Goal: Task Accomplishment & Management: Use online tool/utility

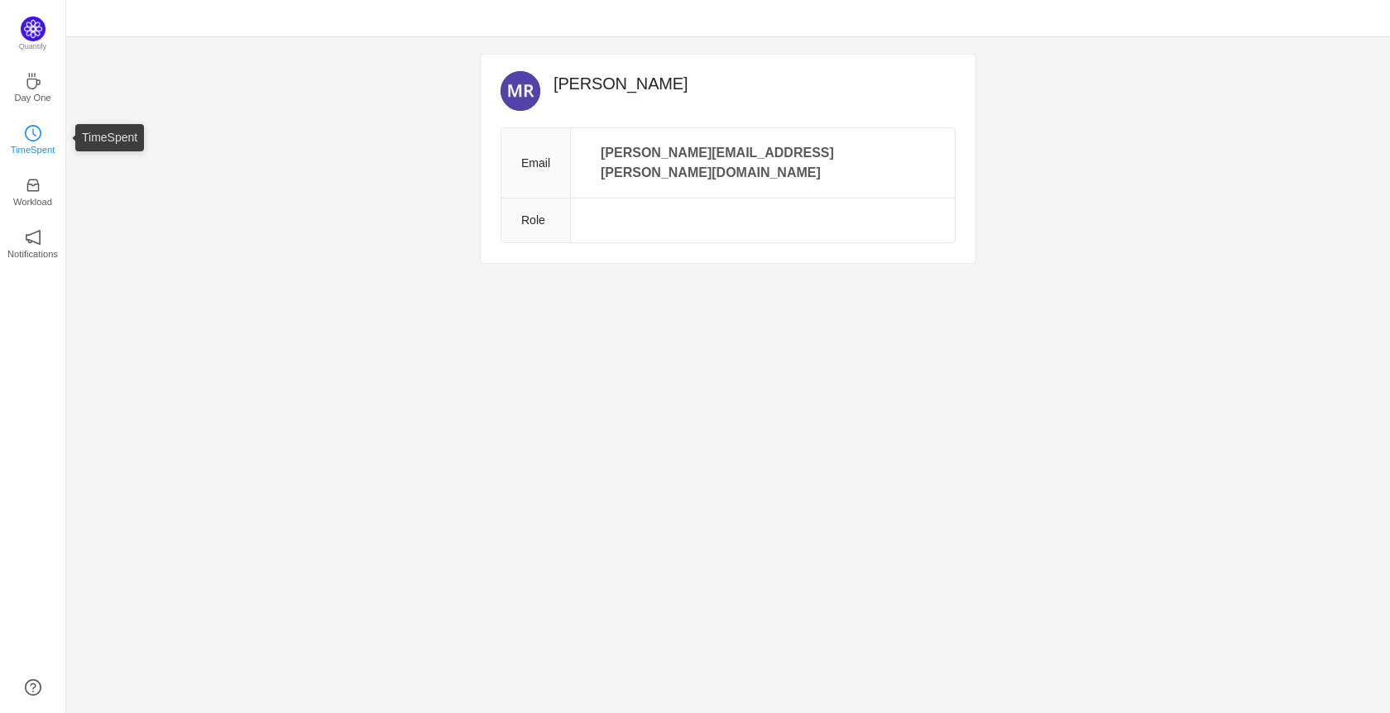
click at [32, 153] on p "TimeSpent" at bounding box center [33, 149] width 45 height 15
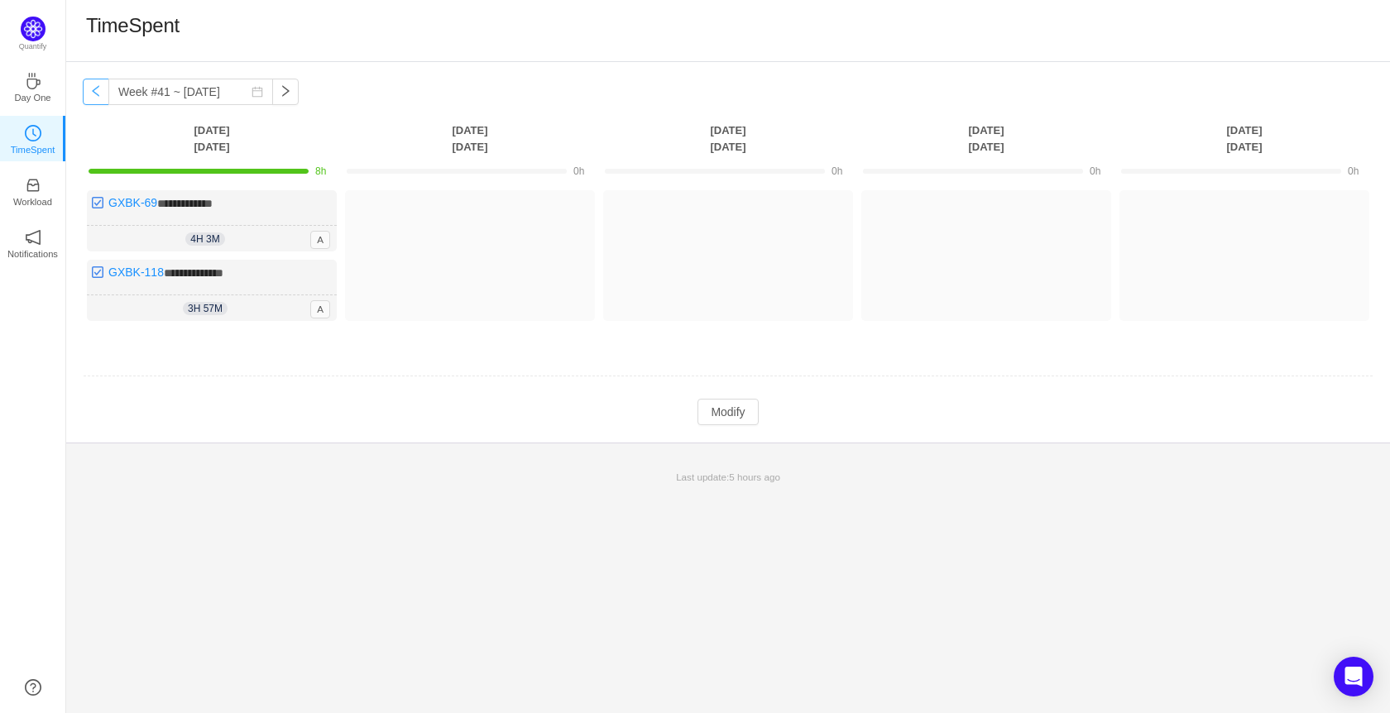
click at [94, 95] on button "button" at bounding box center [96, 92] width 26 height 26
type input "Week #40 ~ [DATE]"
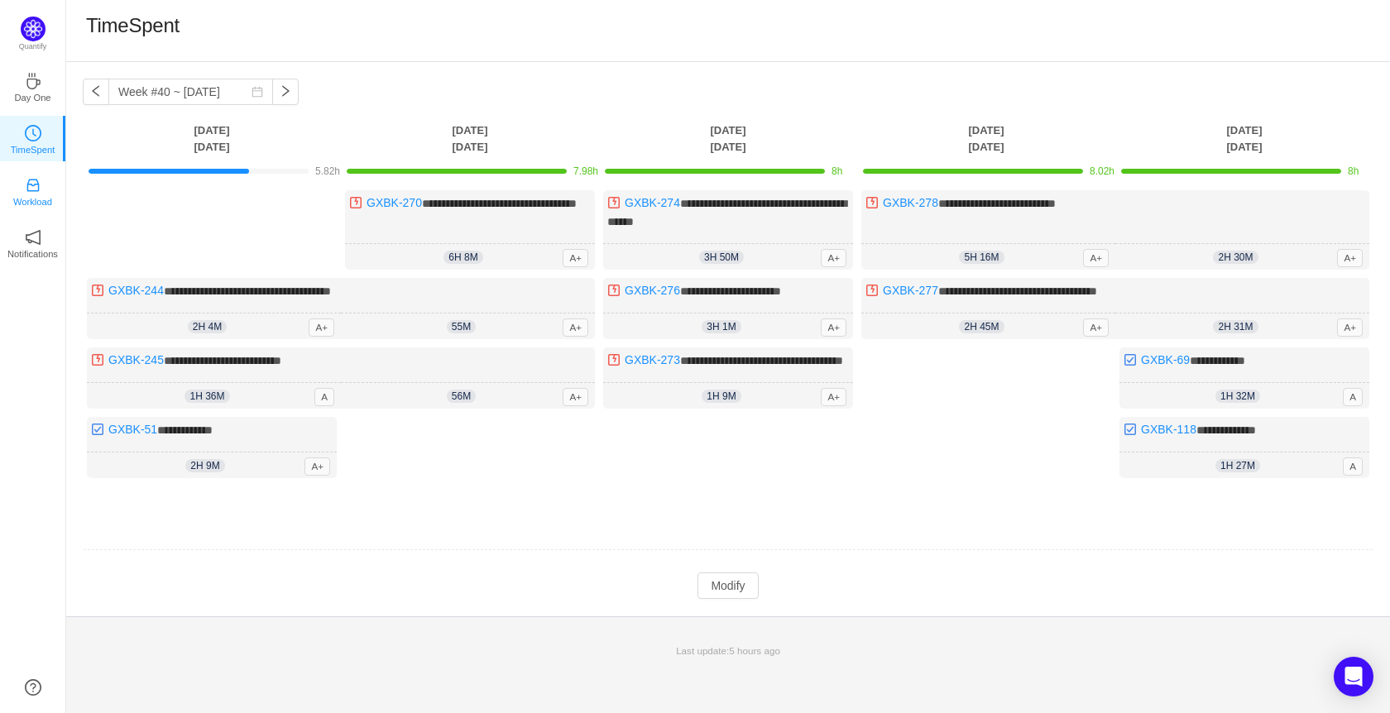
click at [25, 182] on link "Workload" at bounding box center [33, 190] width 17 height 17
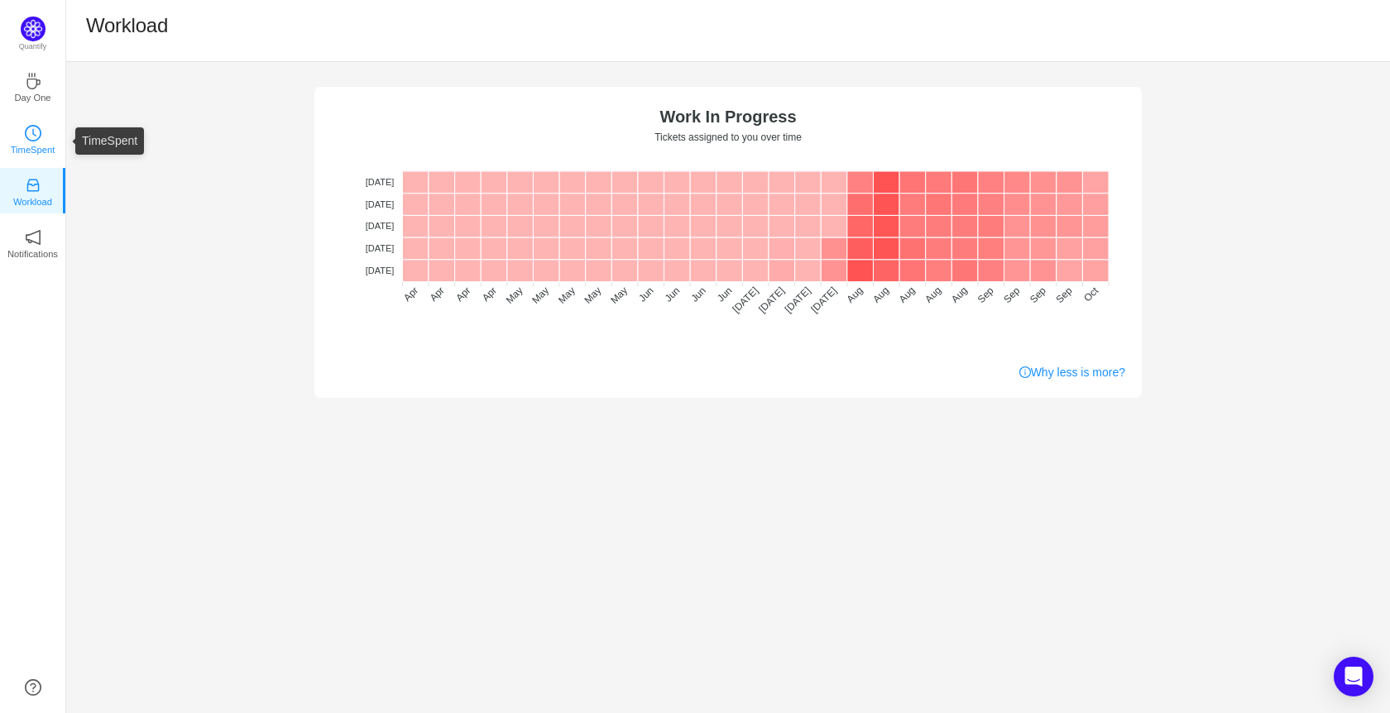
click at [28, 127] on icon "icon: clock-circle" at bounding box center [33, 133] width 17 height 17
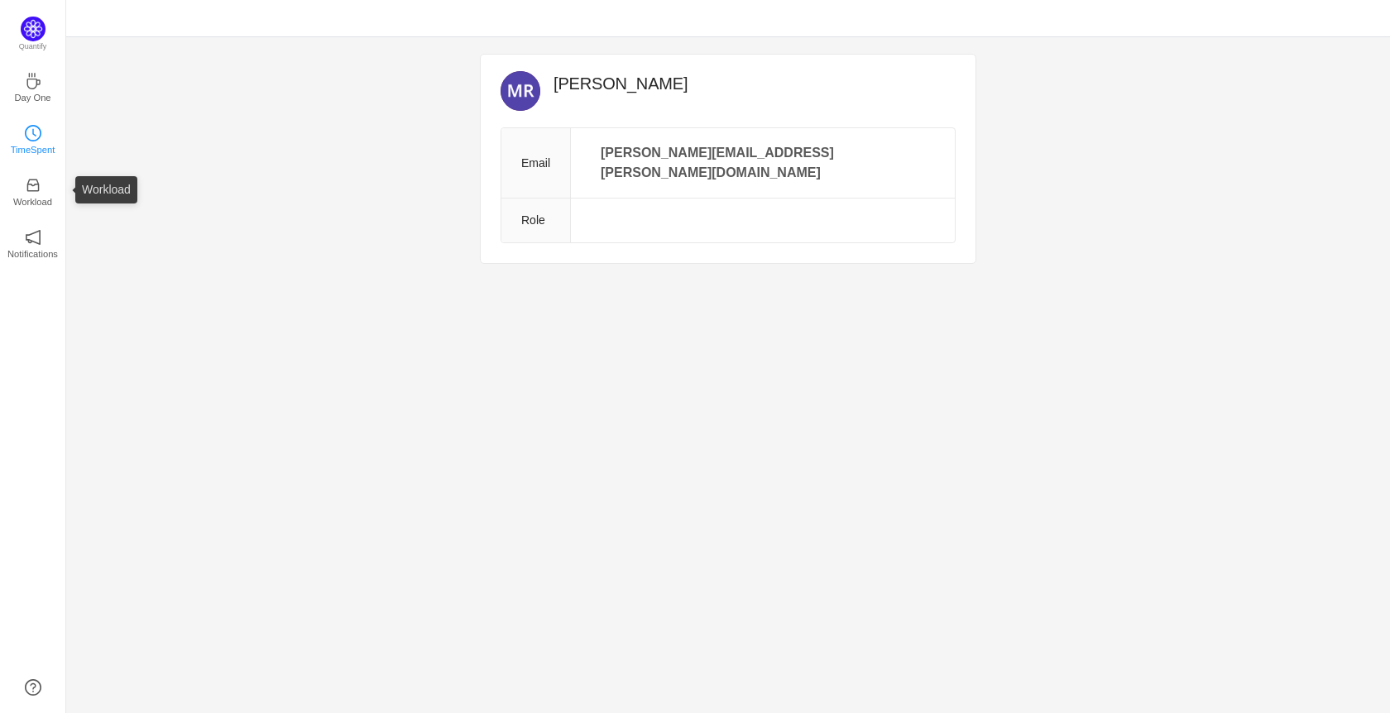
click at [33, 142] on p "TimeSpent" at bounding box center [33, 149] width 45 height 15
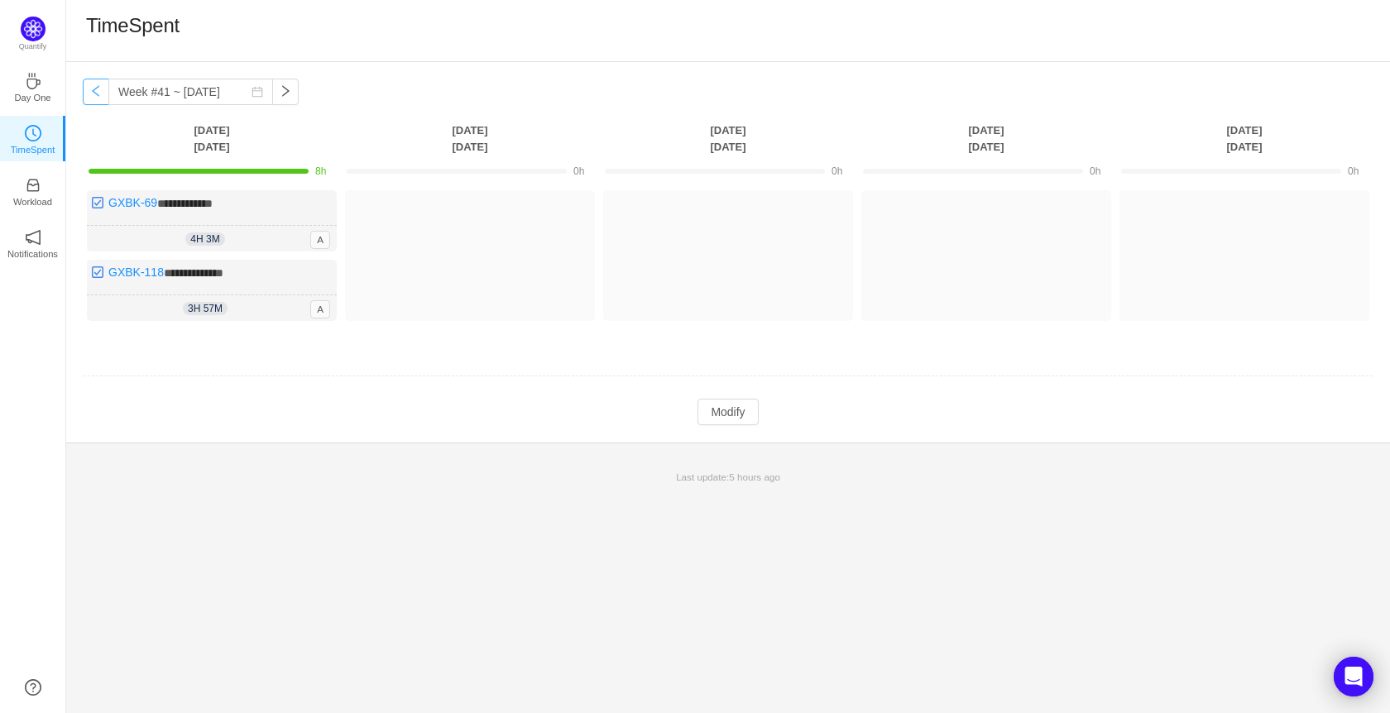
click at [100, 89] on button "button" at bounding box center [96, 92] width 26 height 26
type input "Week #40 ~ [DATE]"
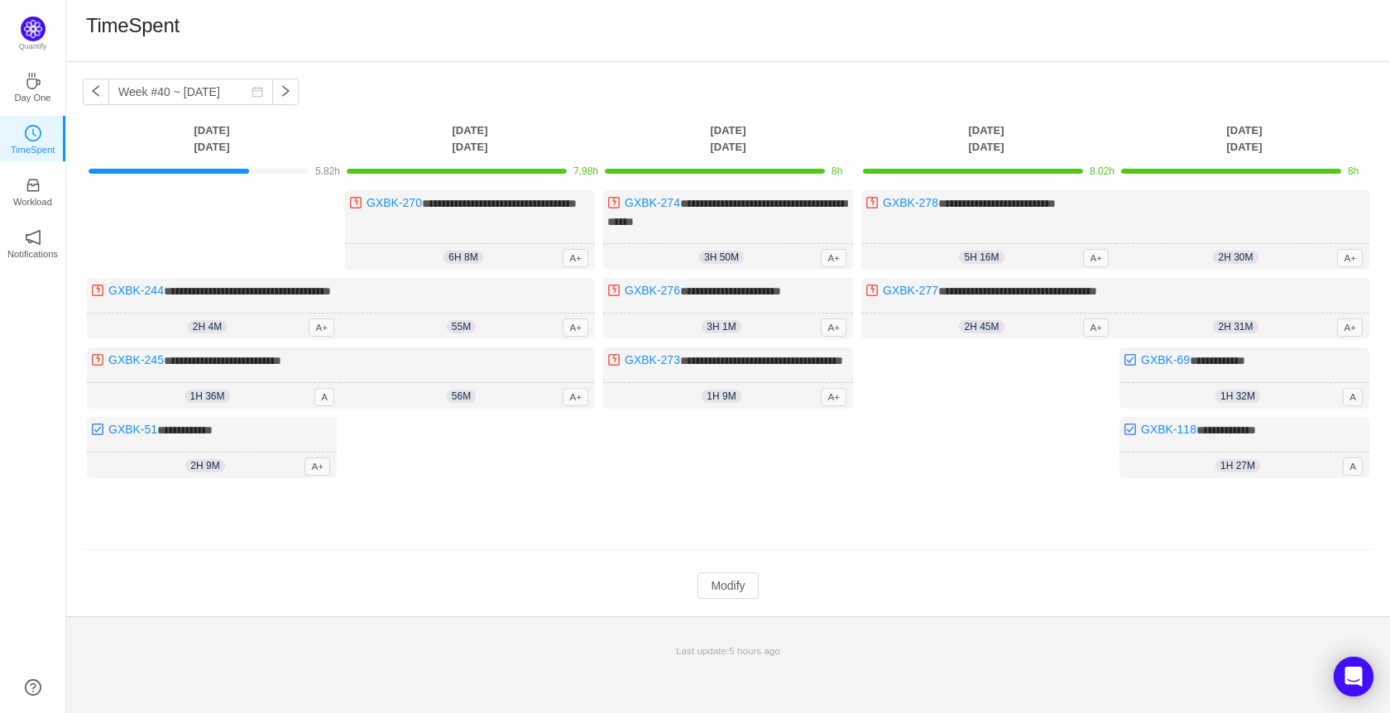
click at [950, 398] on div "Log Time" at bounding box center [986, 421] width 250 height 147
drag, startPoint x: 950, startPoint y: 398, endPoint x: 908, endPoint y: 394, distance: 42.4
click at [908, 394] on div "Log Time" at bounding box center [986, 421] width 250 height 147
